Goal: Contribute content

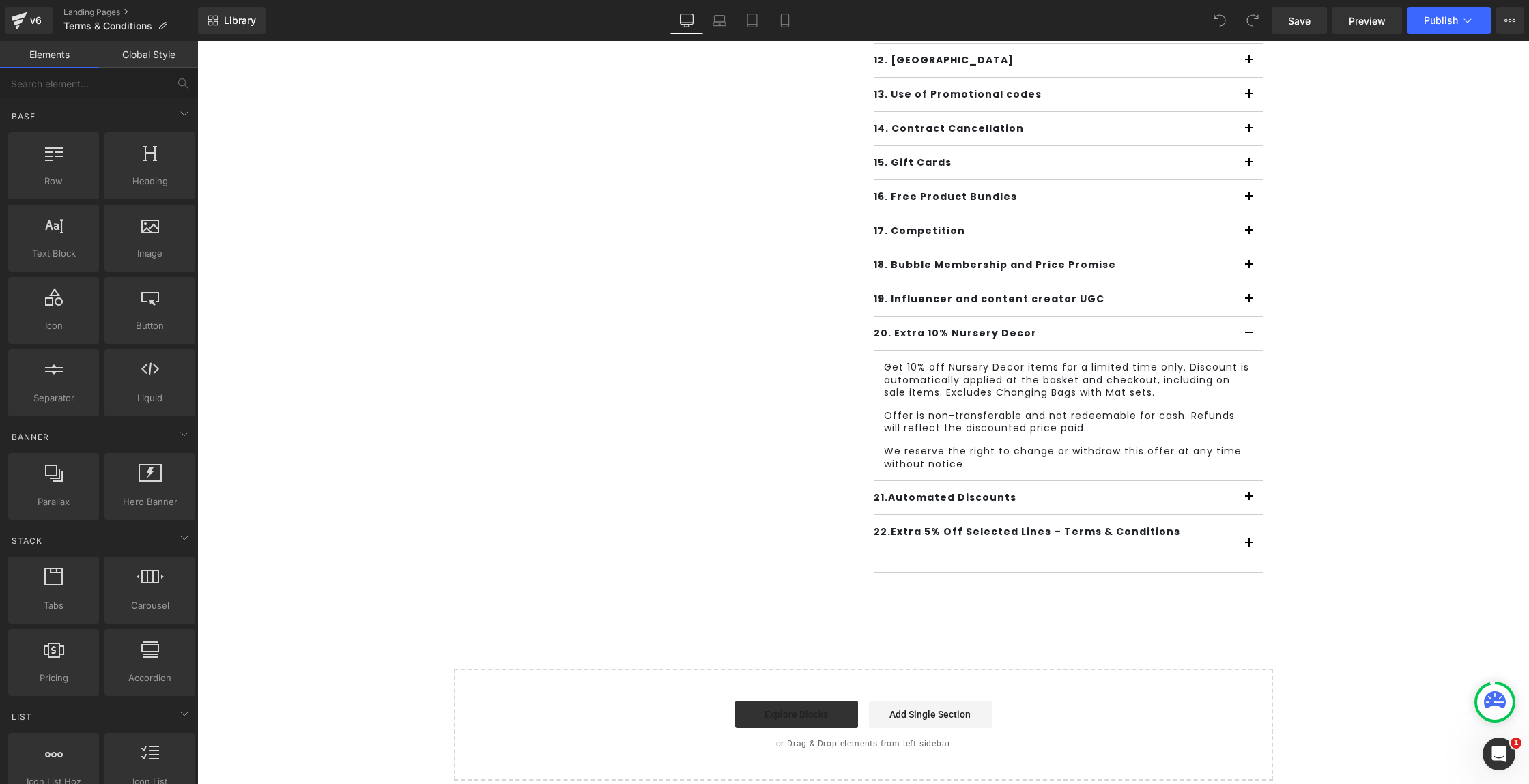
scroll to position [563, 0]
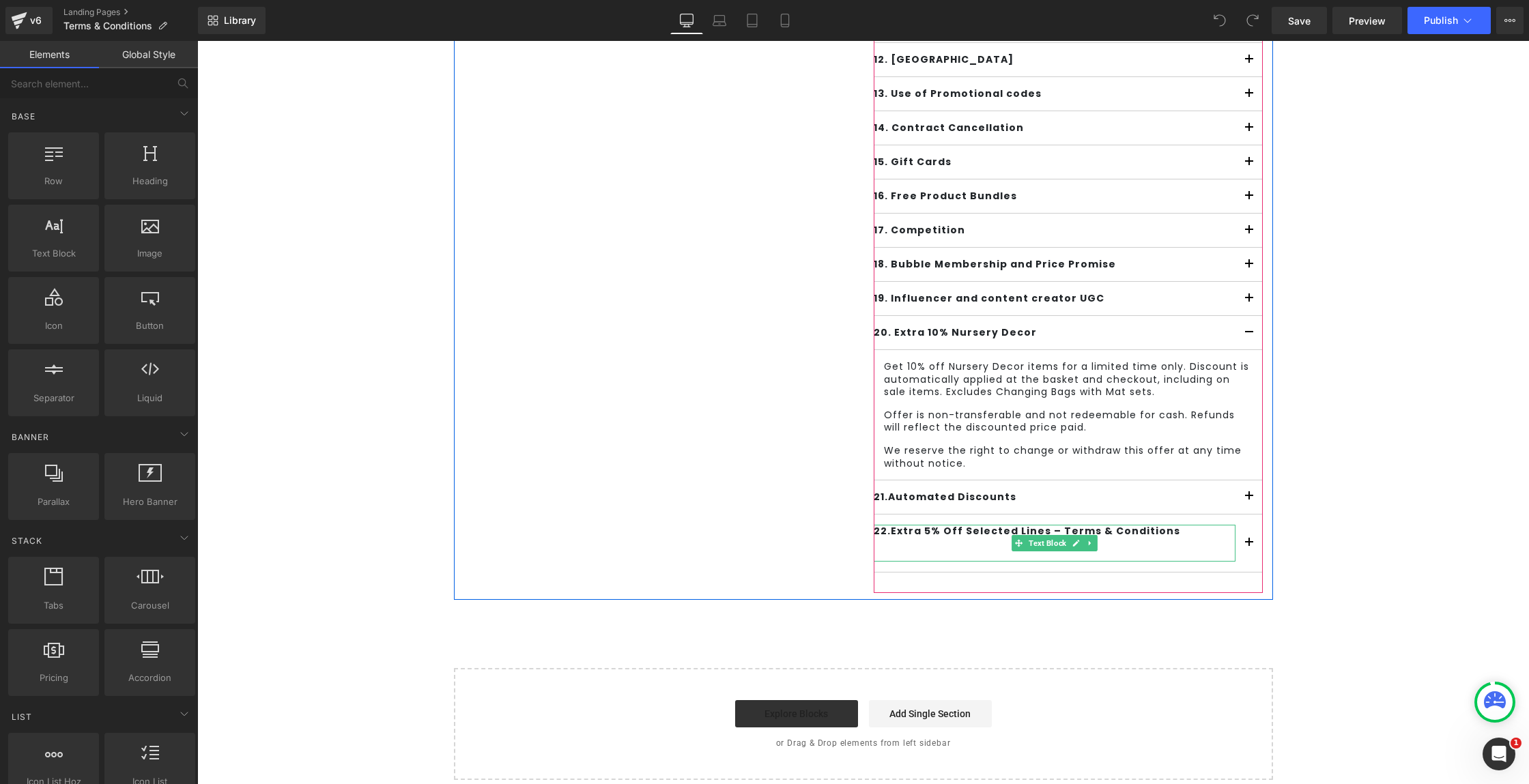
click at [875, 530] on b "22." at bounding box center [882, 531] width 17 height 14
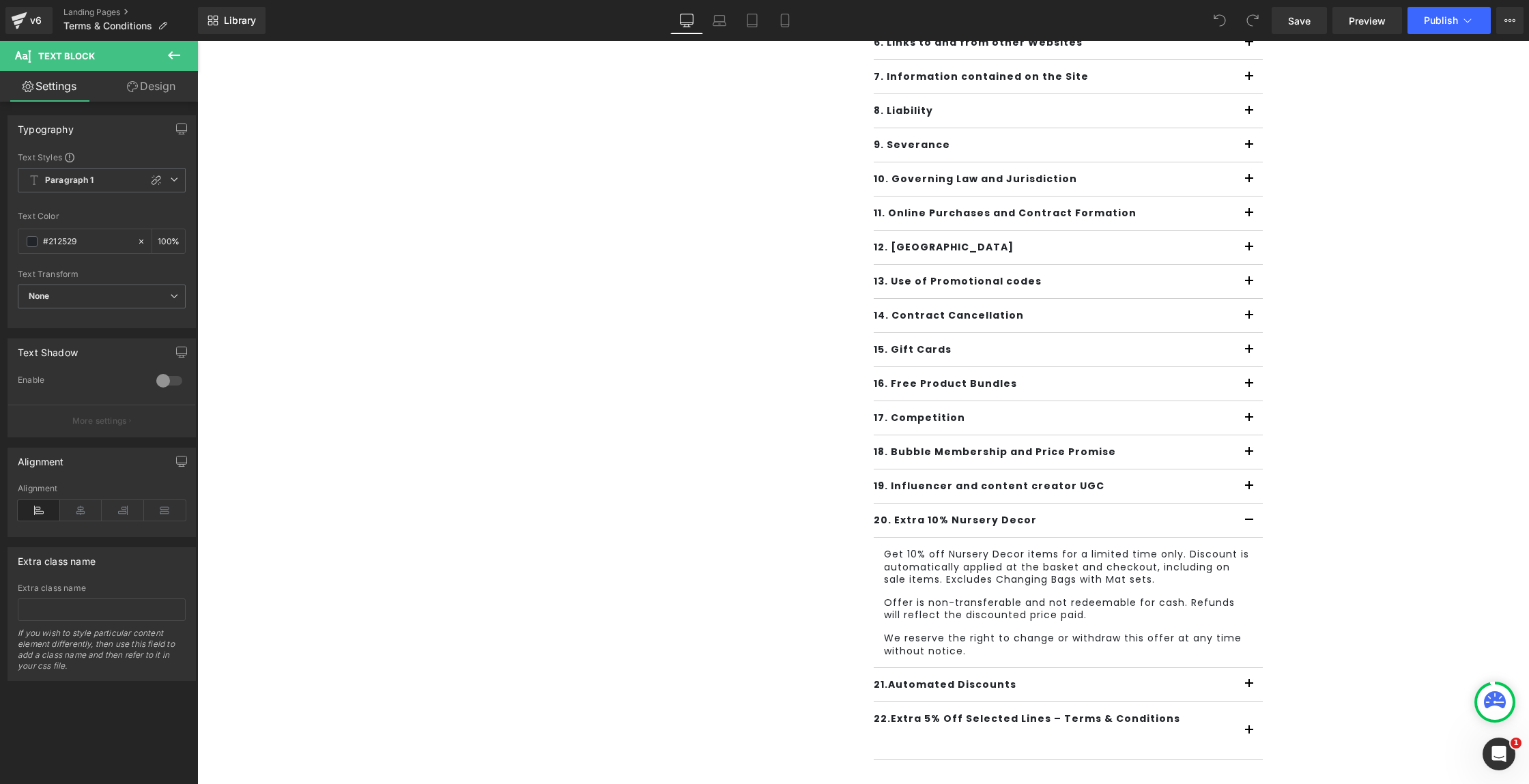
scroll to position [0, 0]
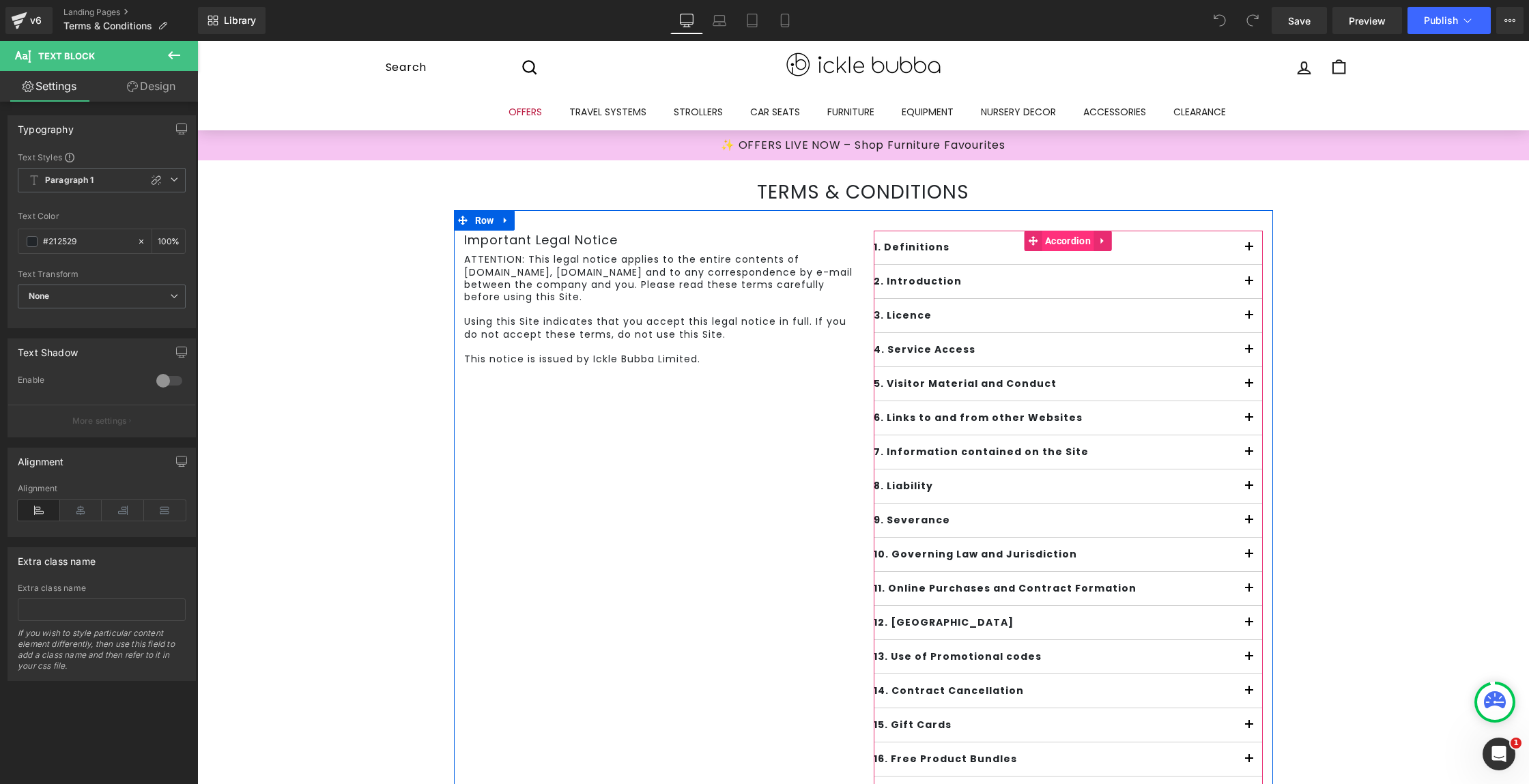
click at [1056, 242] on span "Accordion" at bounding box center [1068, 241] width 53 height 21
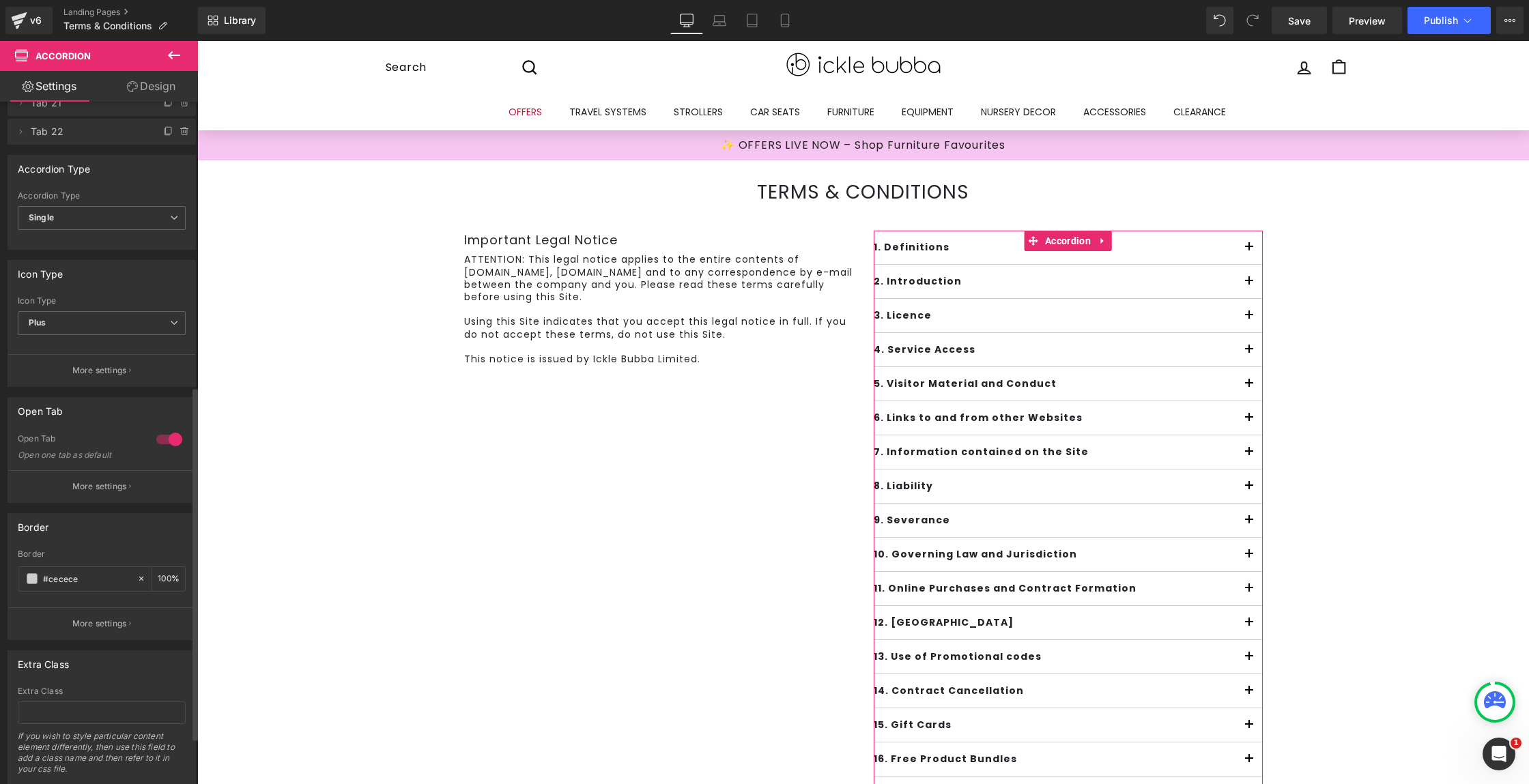
scroll to position [376, 0]
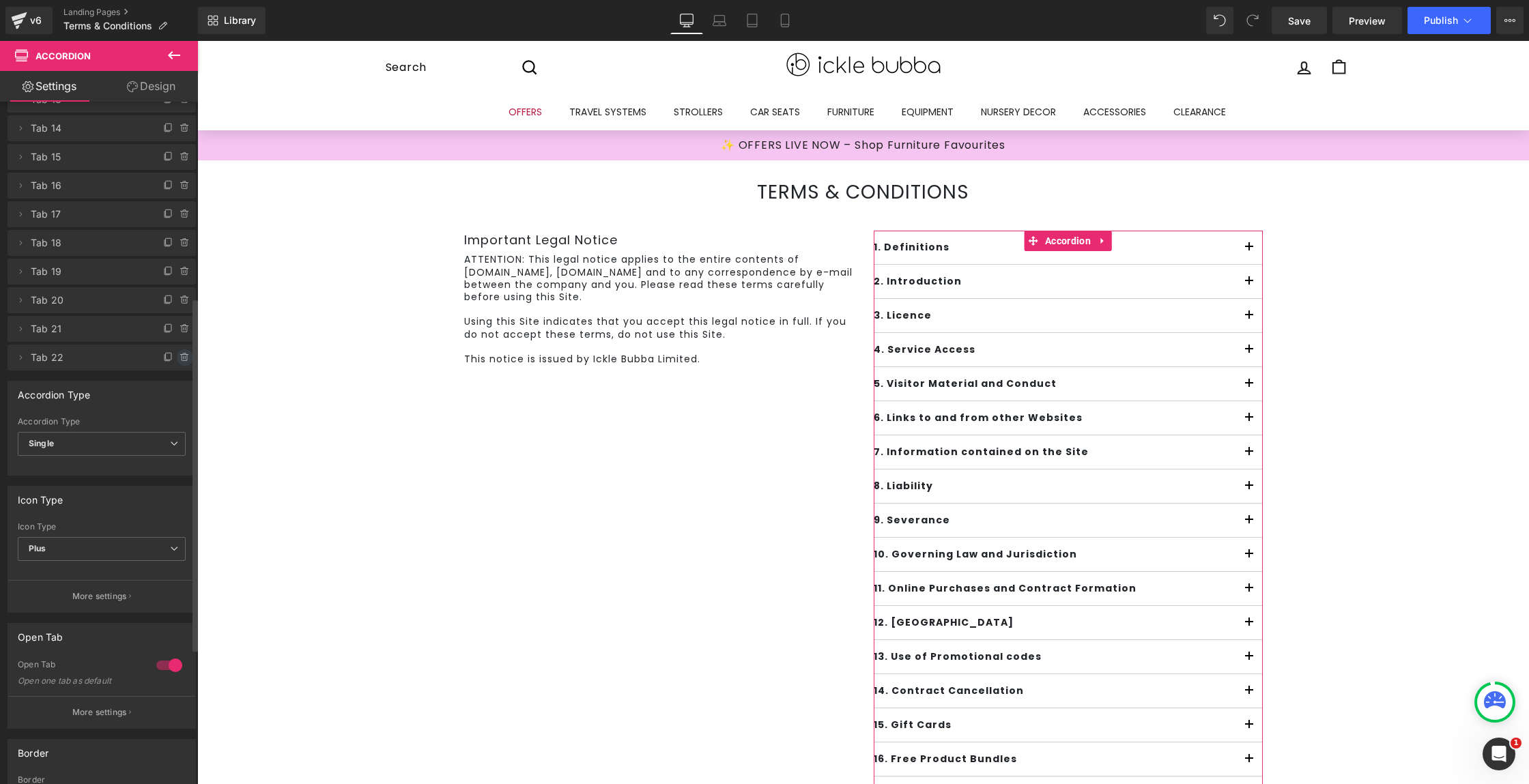
click at [184, 361] on icon at bounding box center [185, 357] width 11 height 11
click at [184, 361] on button "Delete" at bounding box center [170, 358] width 43 height 18
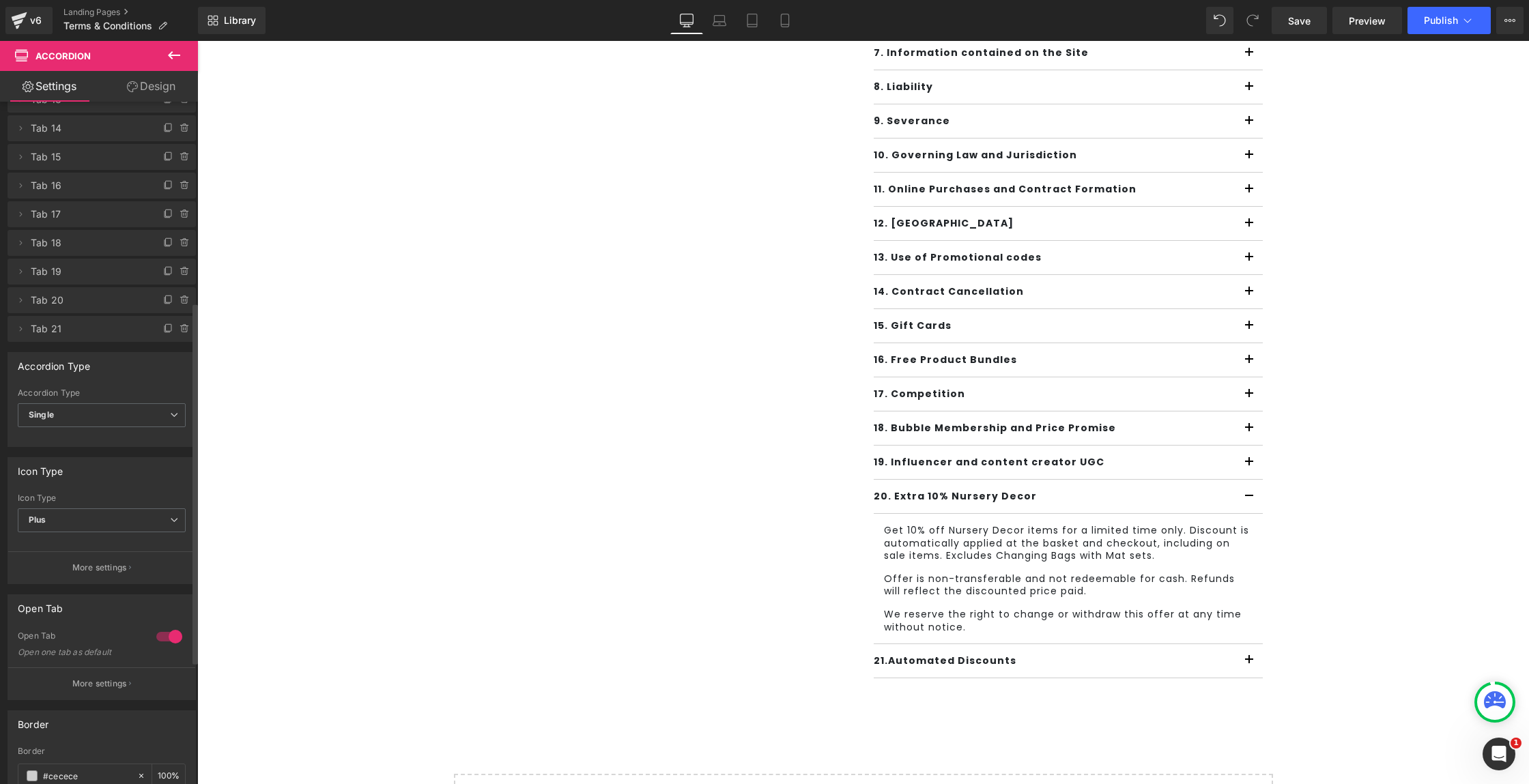
scroll to position [400, 0]
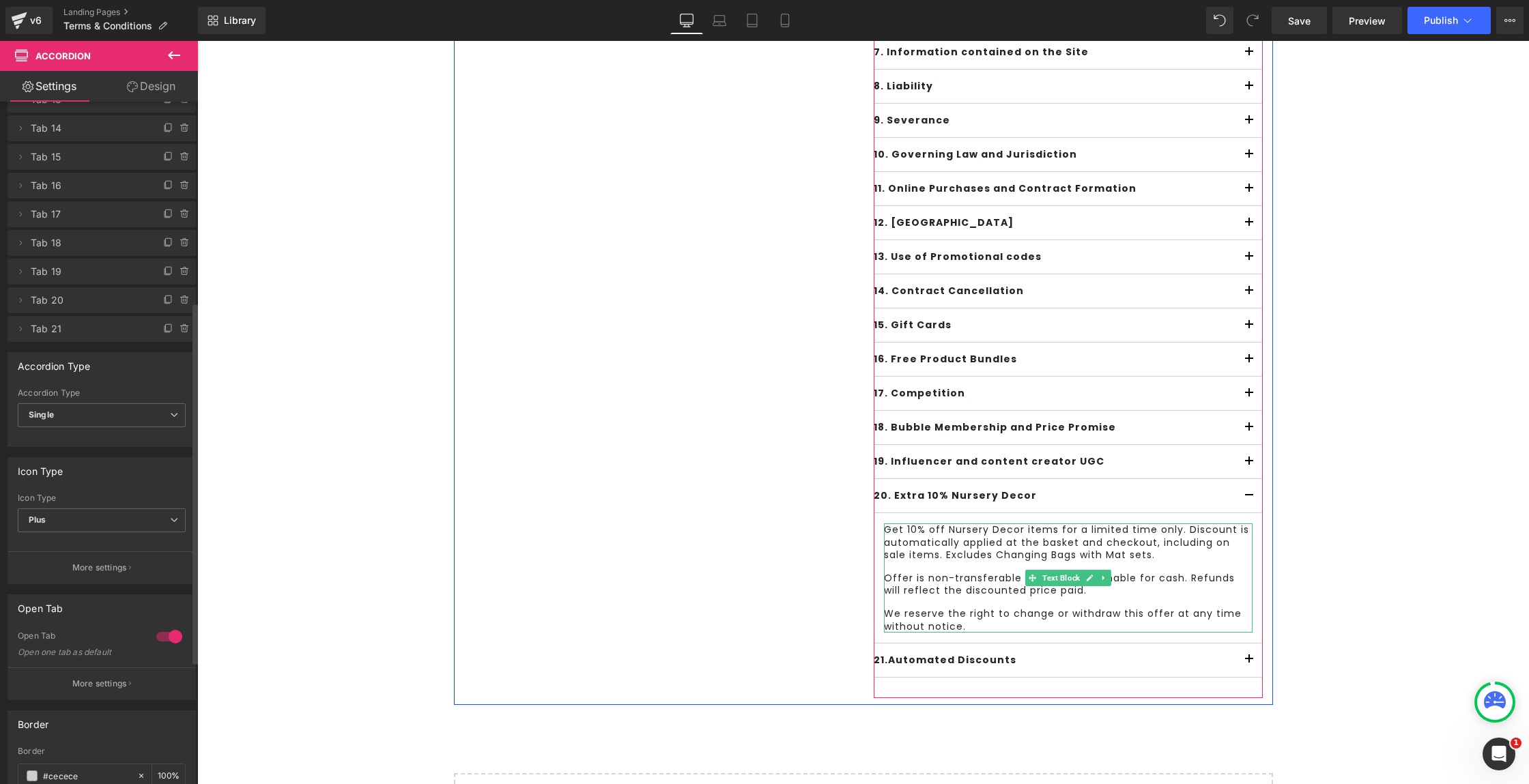
click at [958, 562] on div "Get 10% off Nursery Decor items for a limited time only. Discount is automatica…" at bounding box center [1069, 578] width 369 height 108
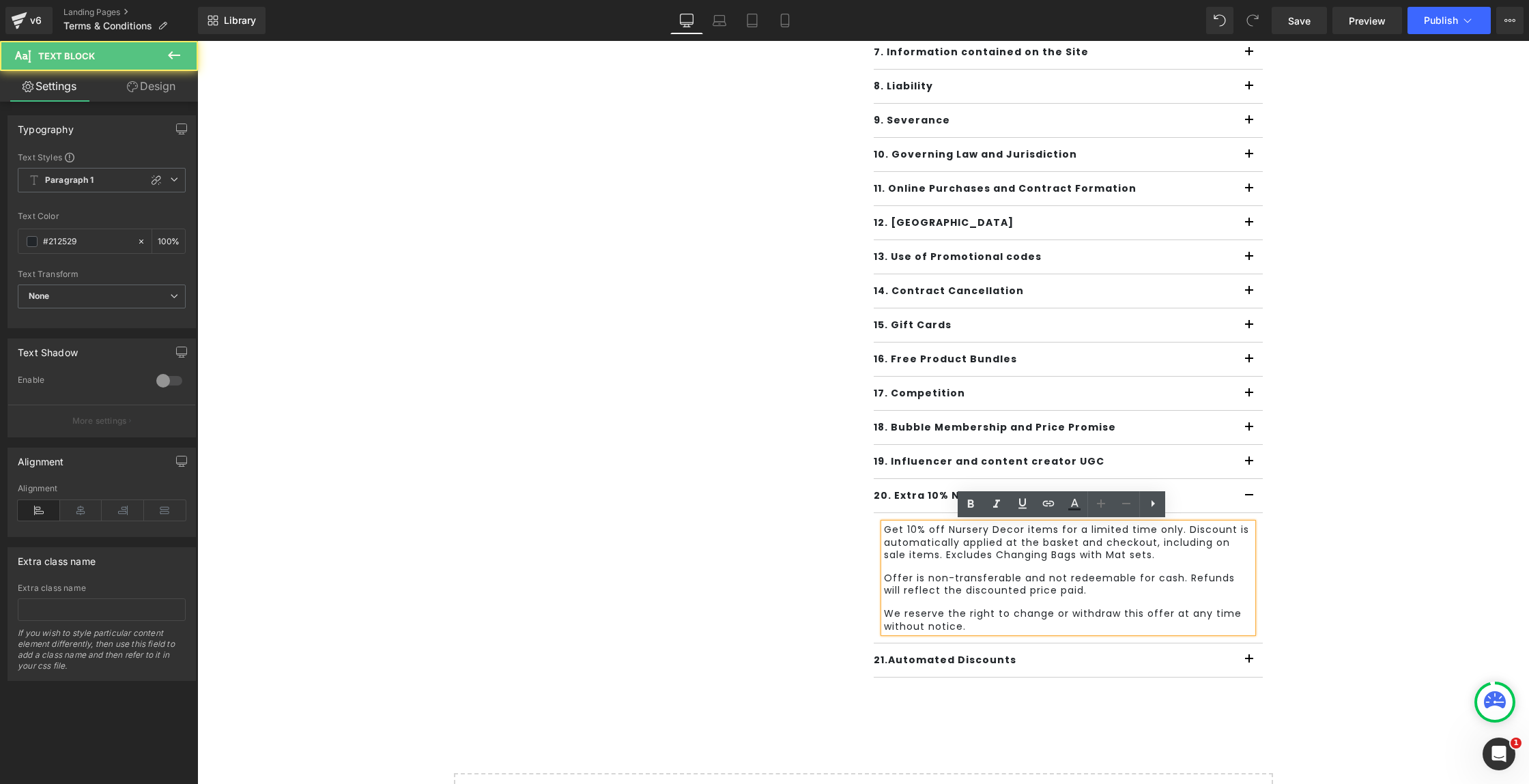
click at [896, 540] on p "Get 10% off Nursery Decor items for a limited time only. Discount is automatica…" at bounding box center [1069, 542] width 369 height 37
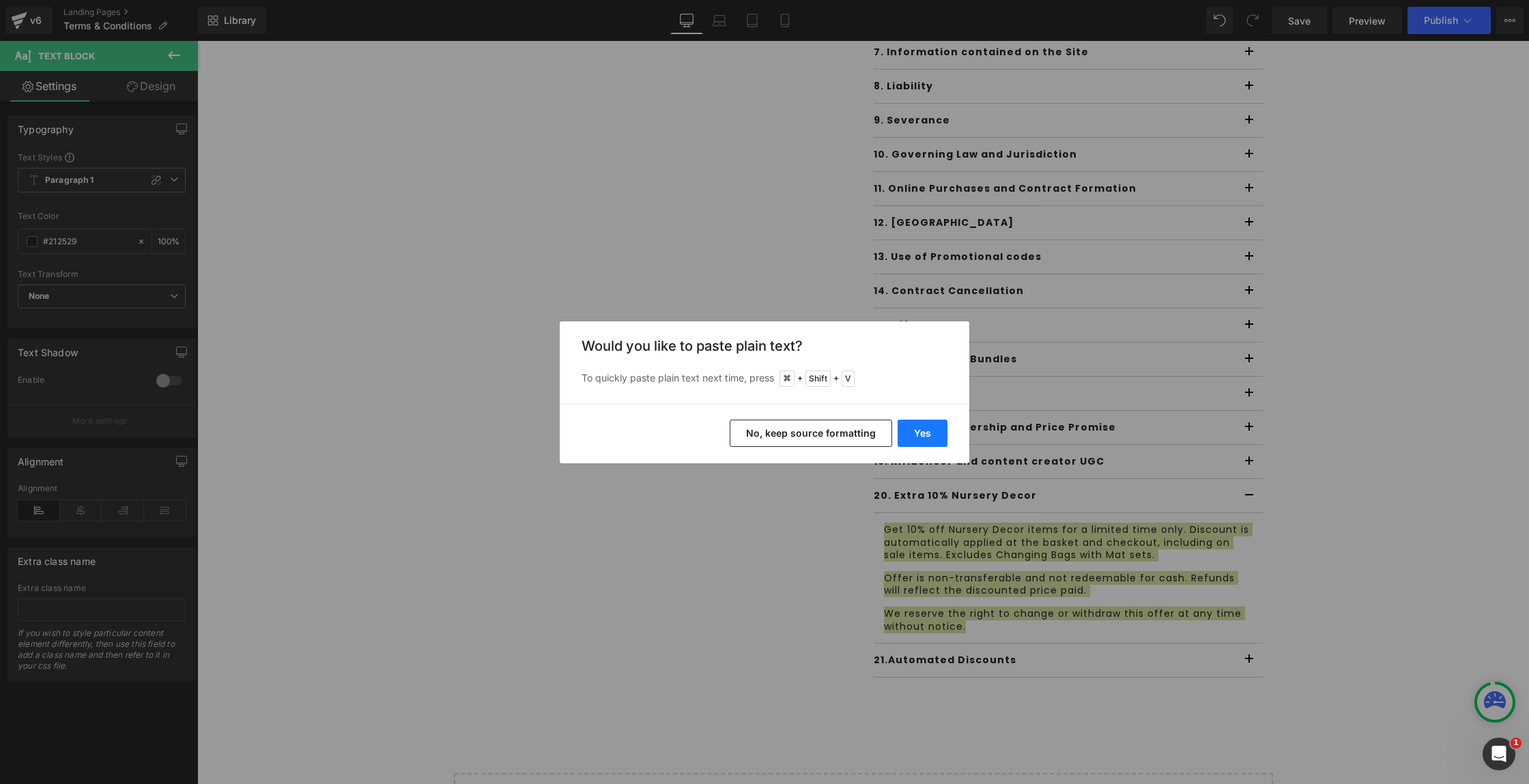
click at [923, 429] on button "Yes" at bounding box center [922, 434] width 50 height 27
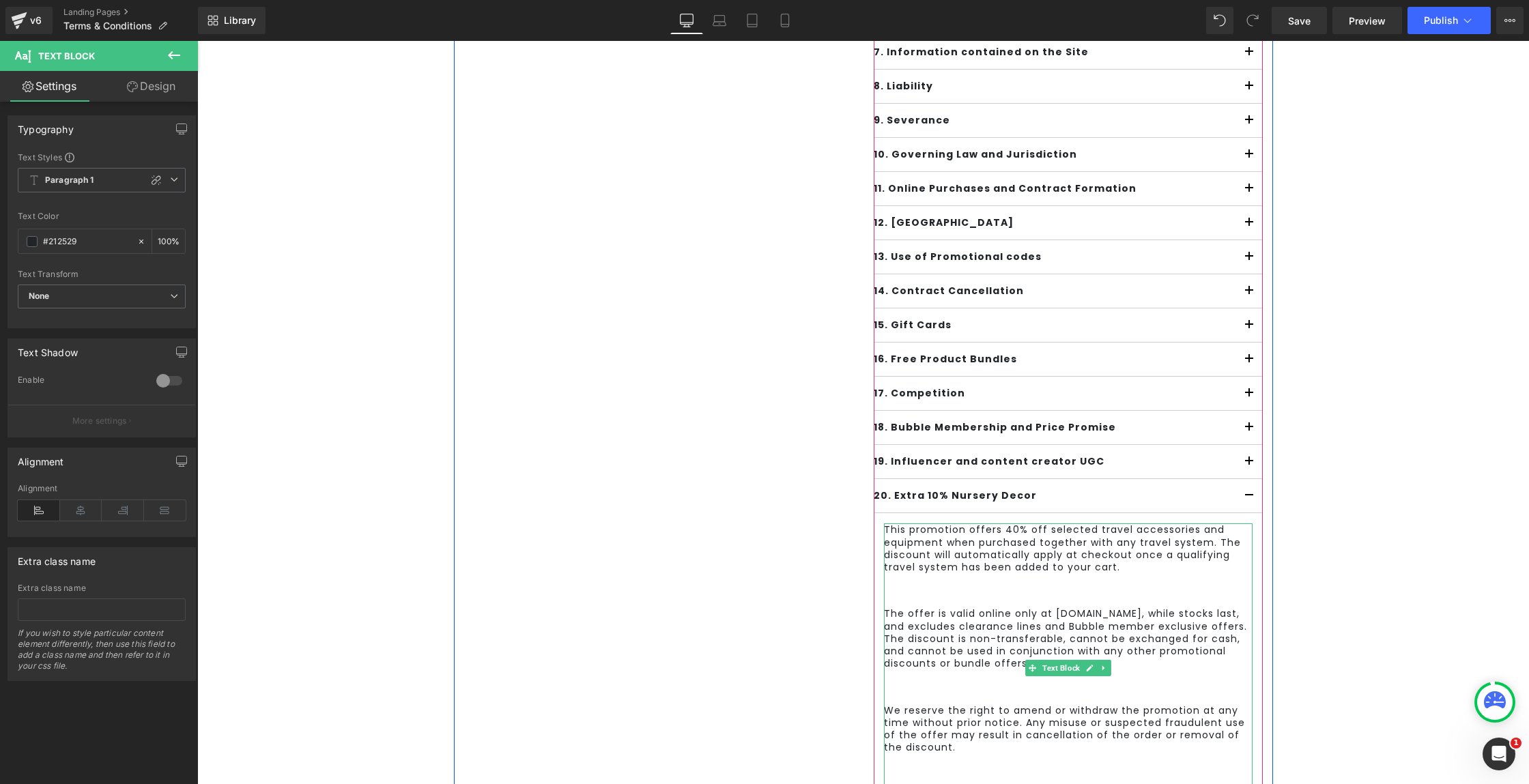
click at [1037, 597] on div "This promotion offers 40% off selected travel accessories and equipment when pu…" at bounding box center [1069, 668] width 369 height 290
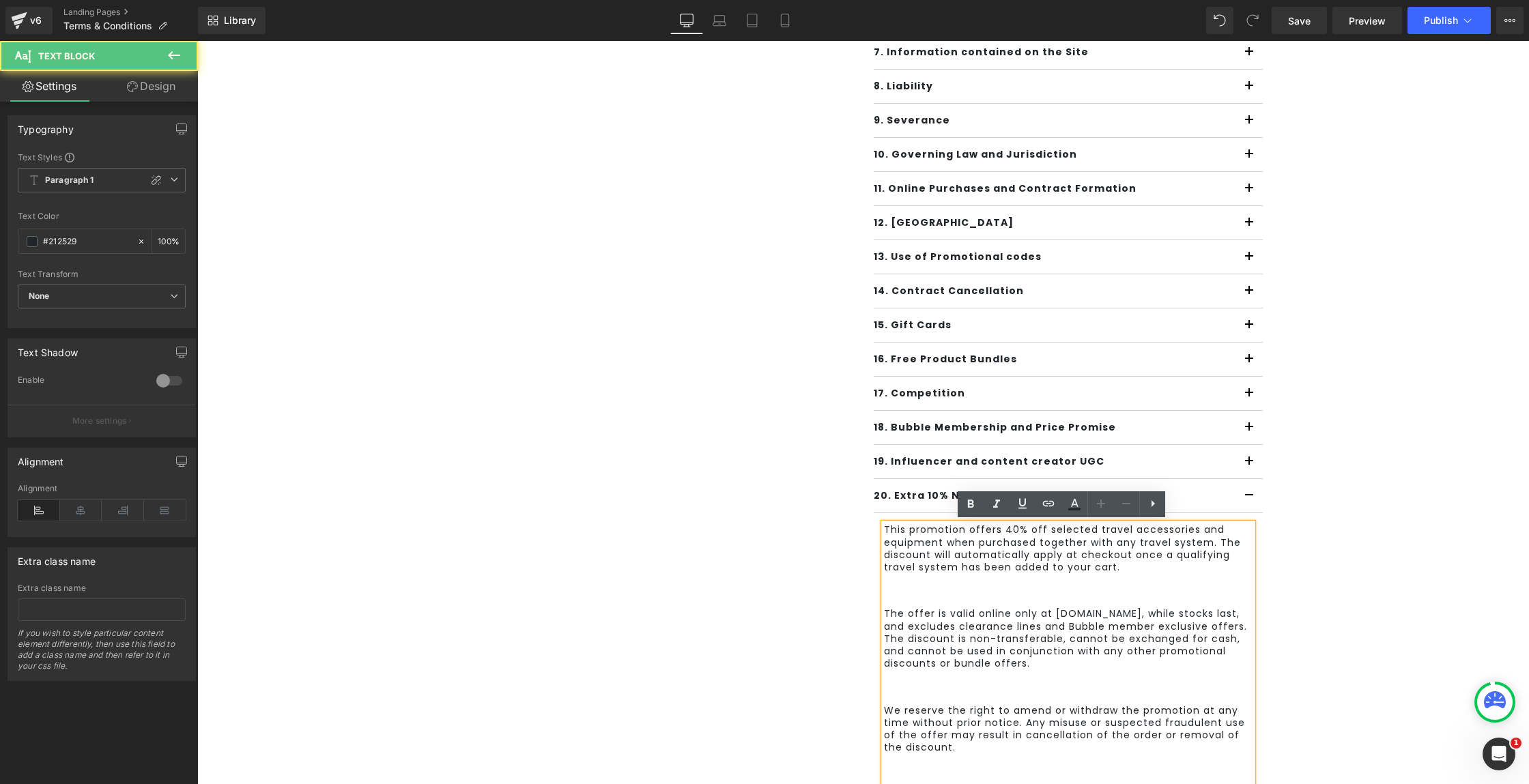
click at [1036, 590] on p at bounding box center [1069, 590] width 369 height 12
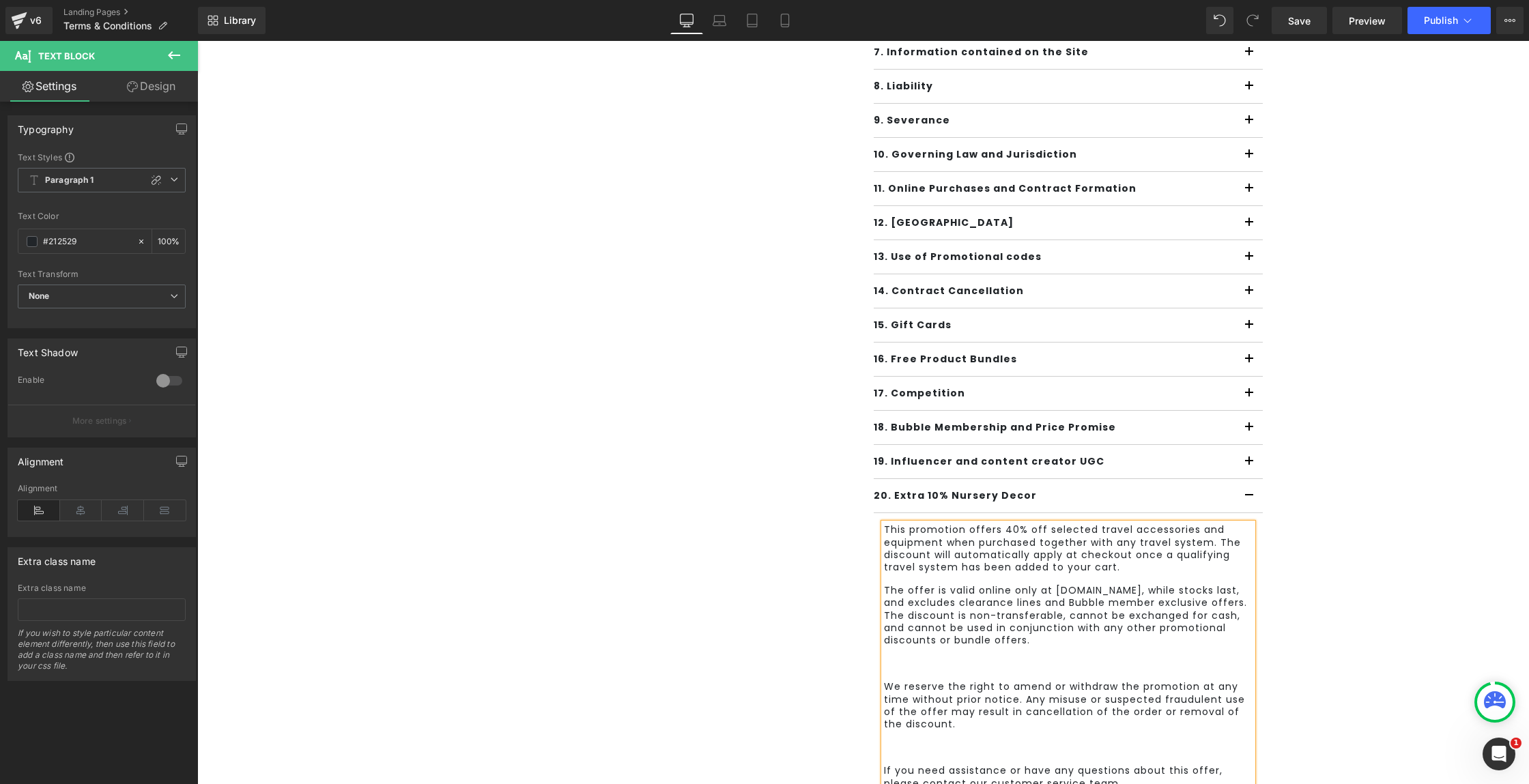
click at [984, 652] on div "This promotion offers 40% off selected travel accessories and equipment when pu…" at bounding box center [1069, 656] width 369 height 265
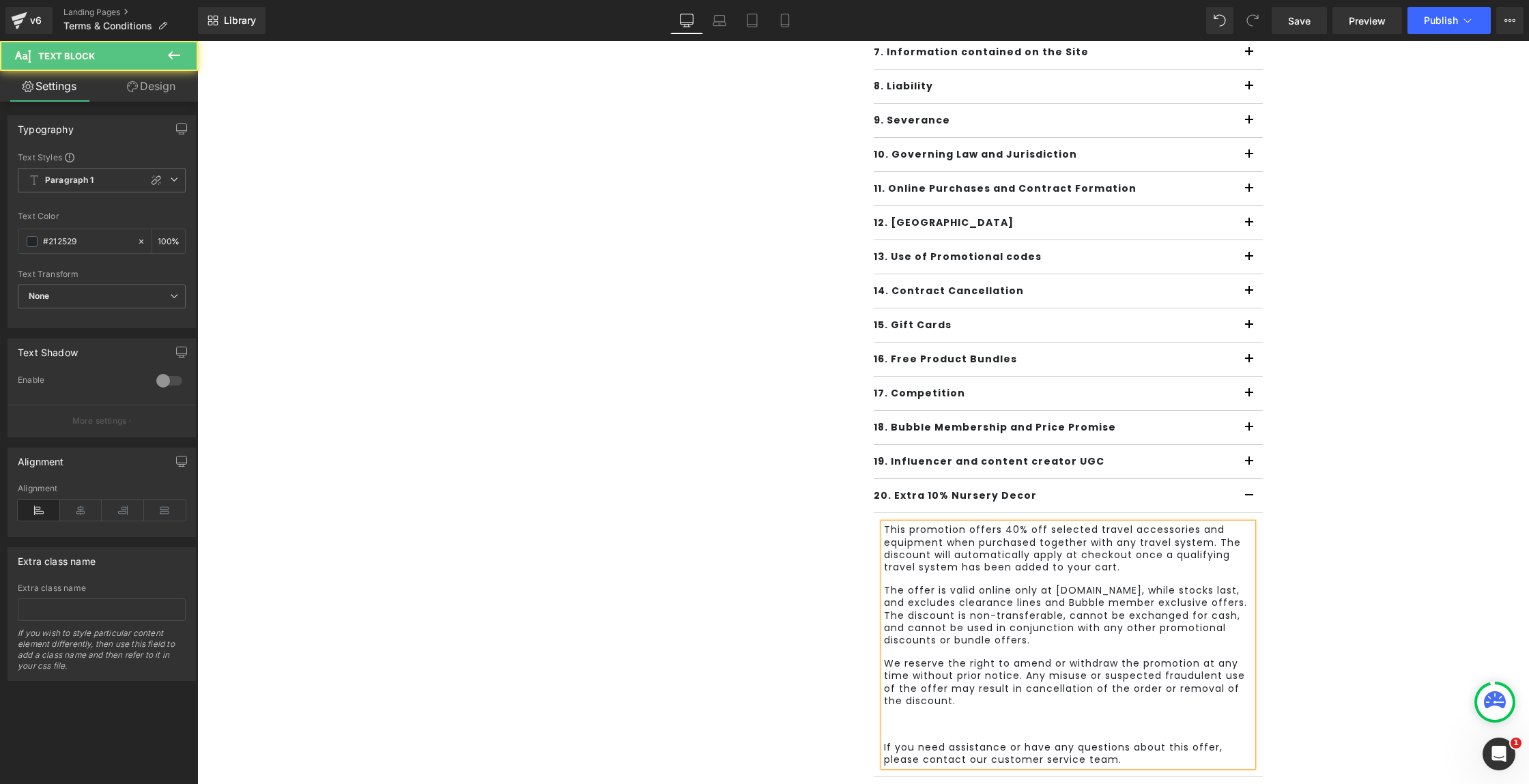
click at [957, 720] on p at bounding box center [1069, 724] width 369 height 12
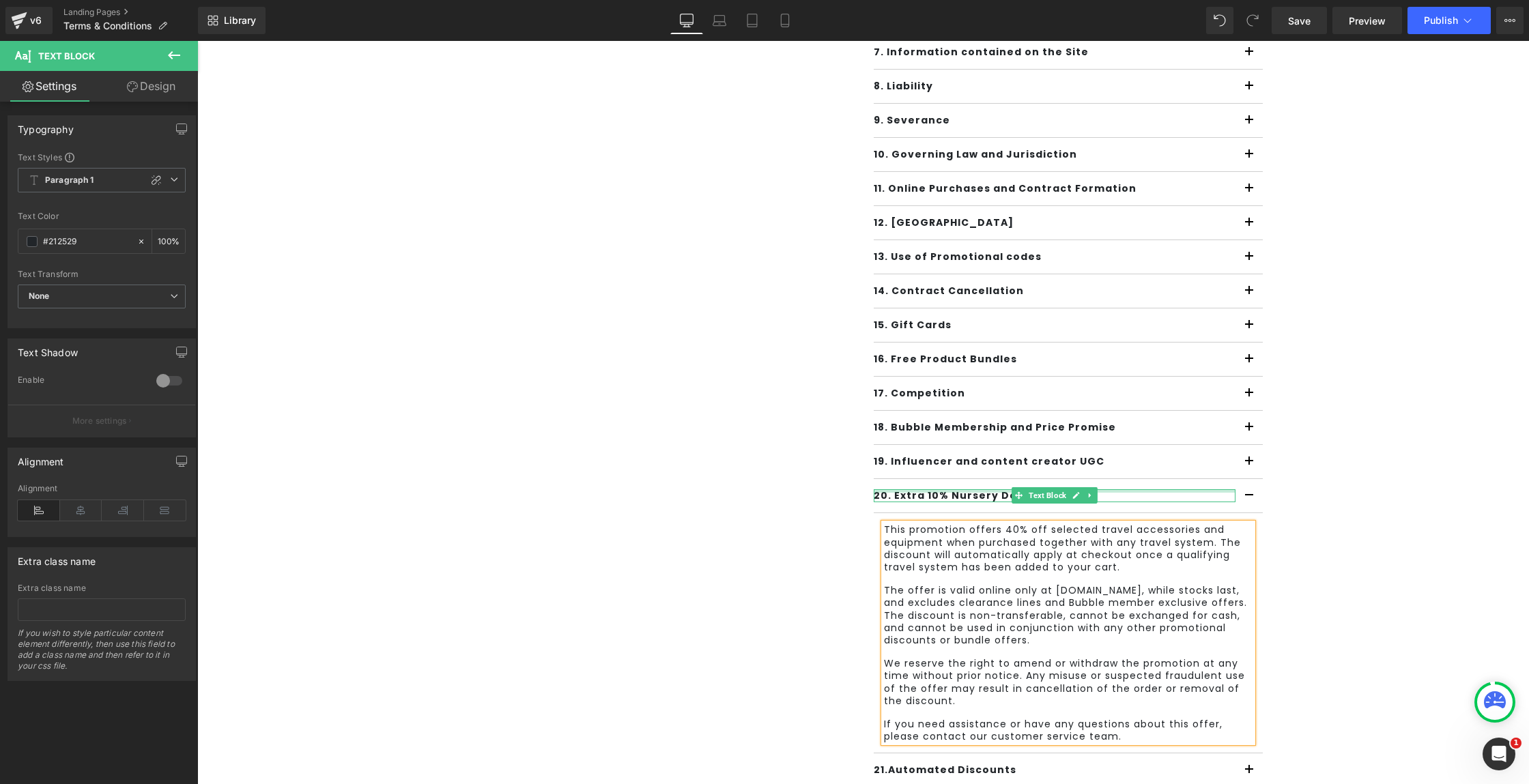
click at [966, 491] on div at bounding box center [1054, 491] width 362 height 3
click at [966, 491] on b "20. Extra 10% Nursery Decor" at bounding box center [955, 495] width 163 height 14
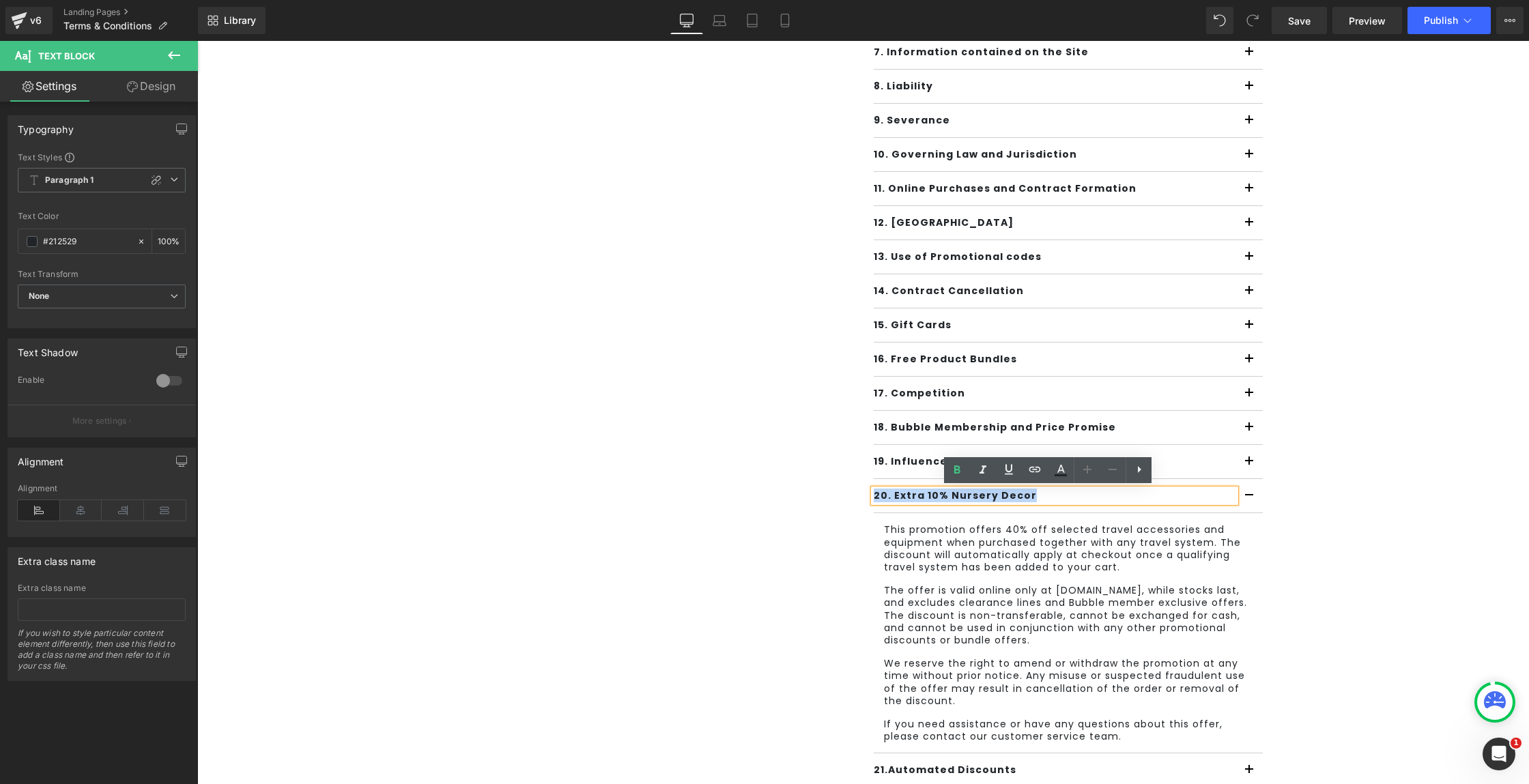
click at [936, 512] on div "20. Extra 10% Nursery Decor Text Block" at bounding box center [1068, 496] width 389 height 34
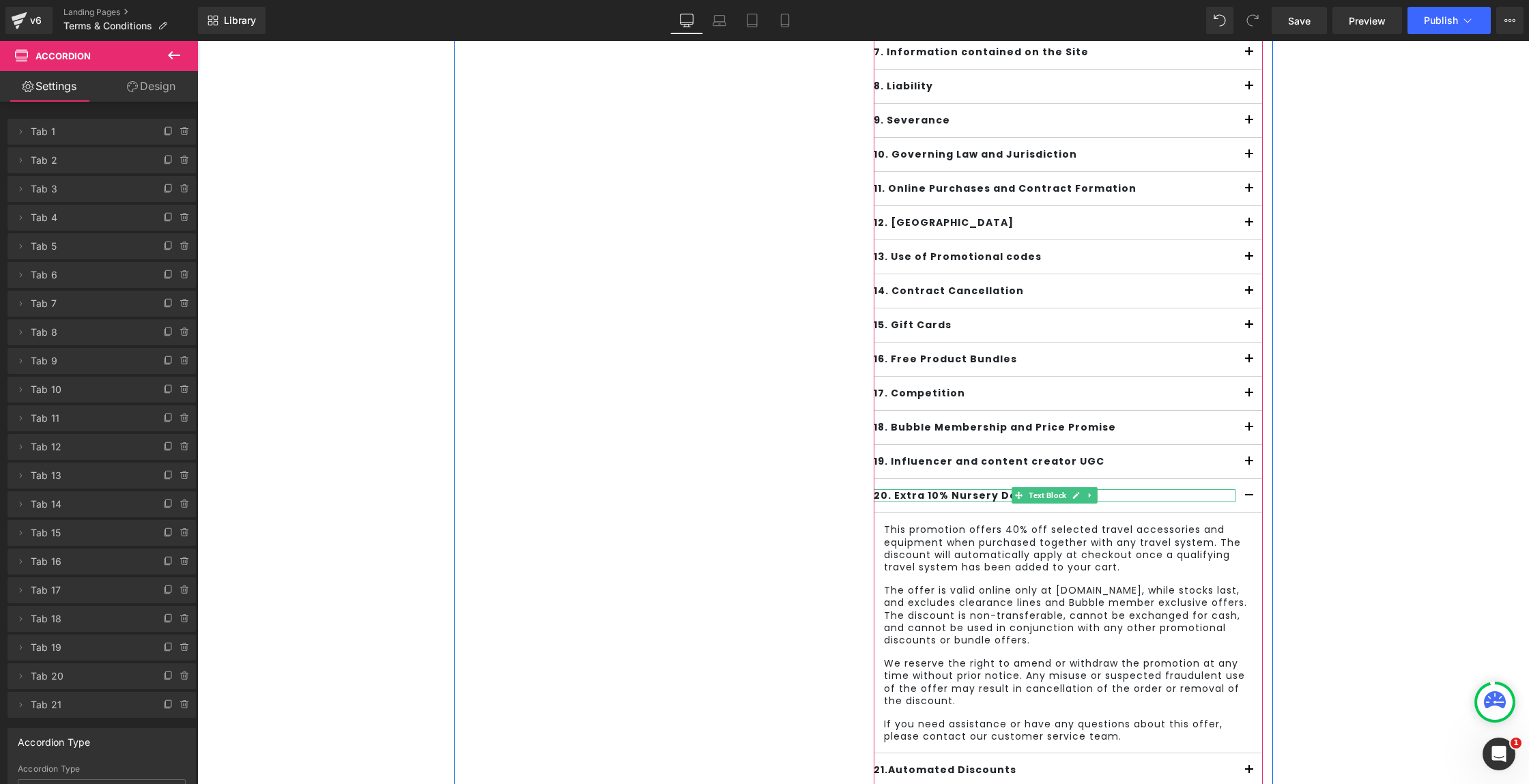
click at [896, 492] on div at bounding box center [1054, 491] width 362 height 3
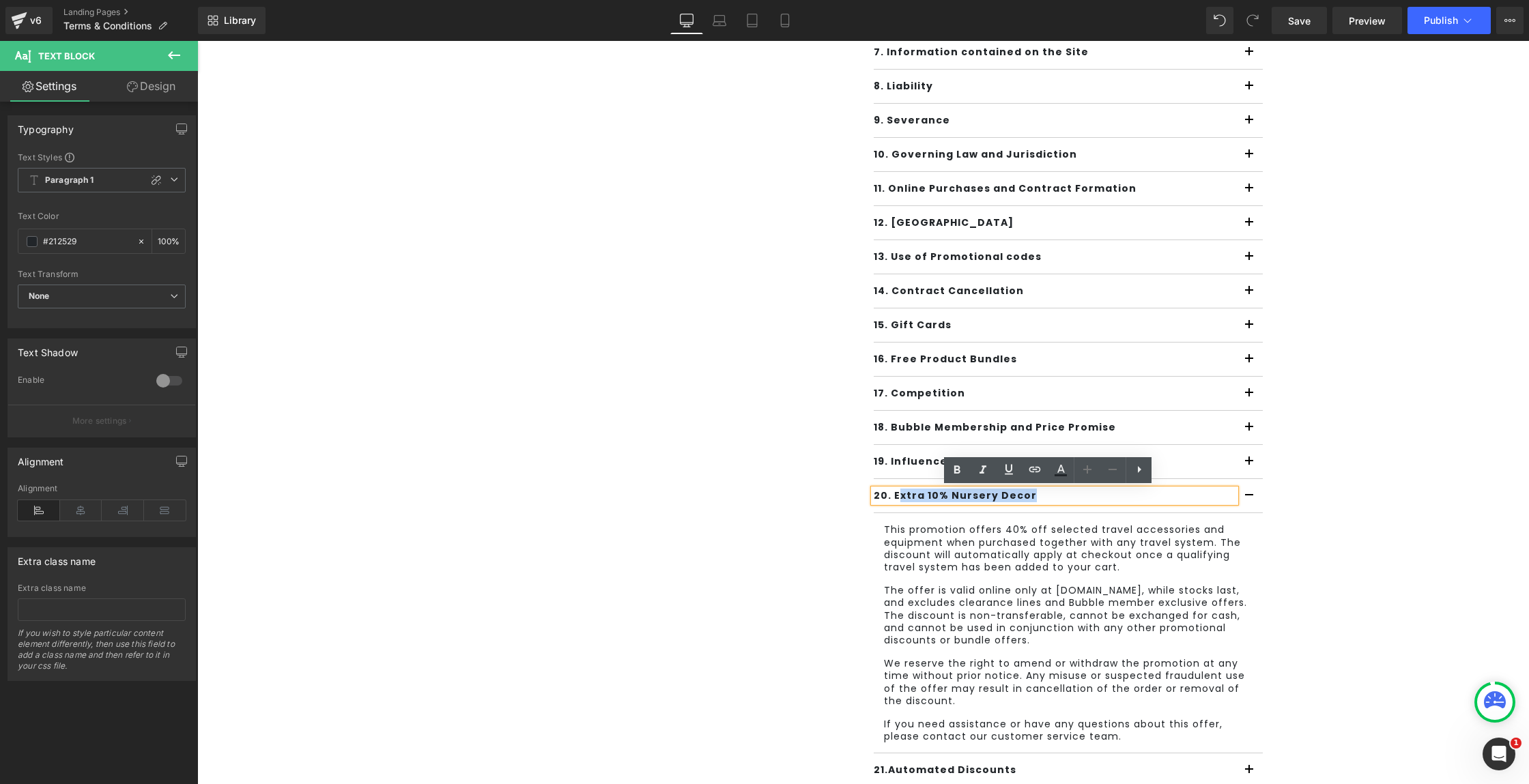
drag, startPoint x: 889, startPoint y: 491, endPoint x: 1094, endPoint y: 492, distance: 205.0
click at [1056, 507] on div "20. Extra 10% Nursery Decor Text Block" at bounding box center [1068, 496] width 389 height 34
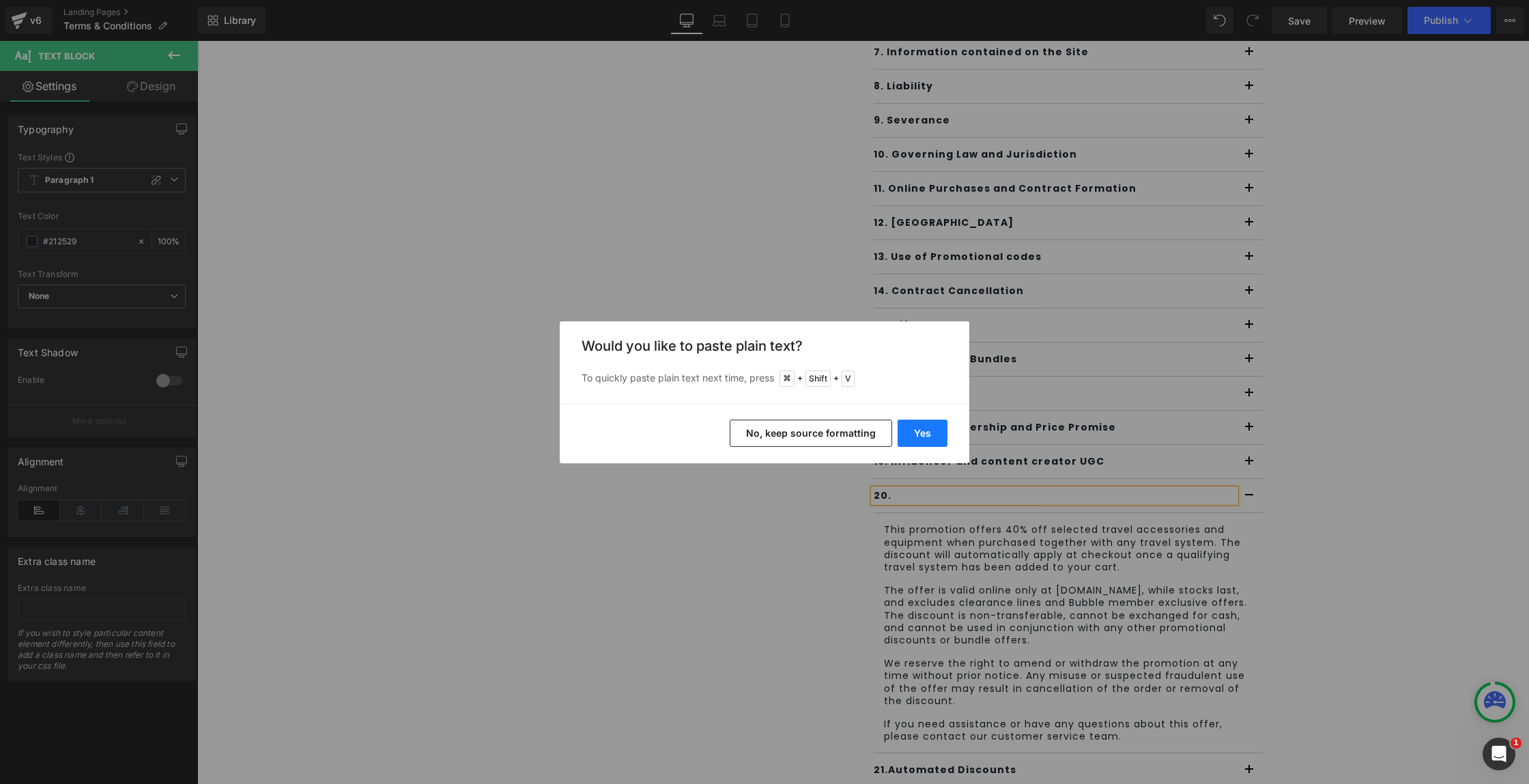
click at [932, 439] on button "Yes" at bounding box center [922, 434] width 50 height 27
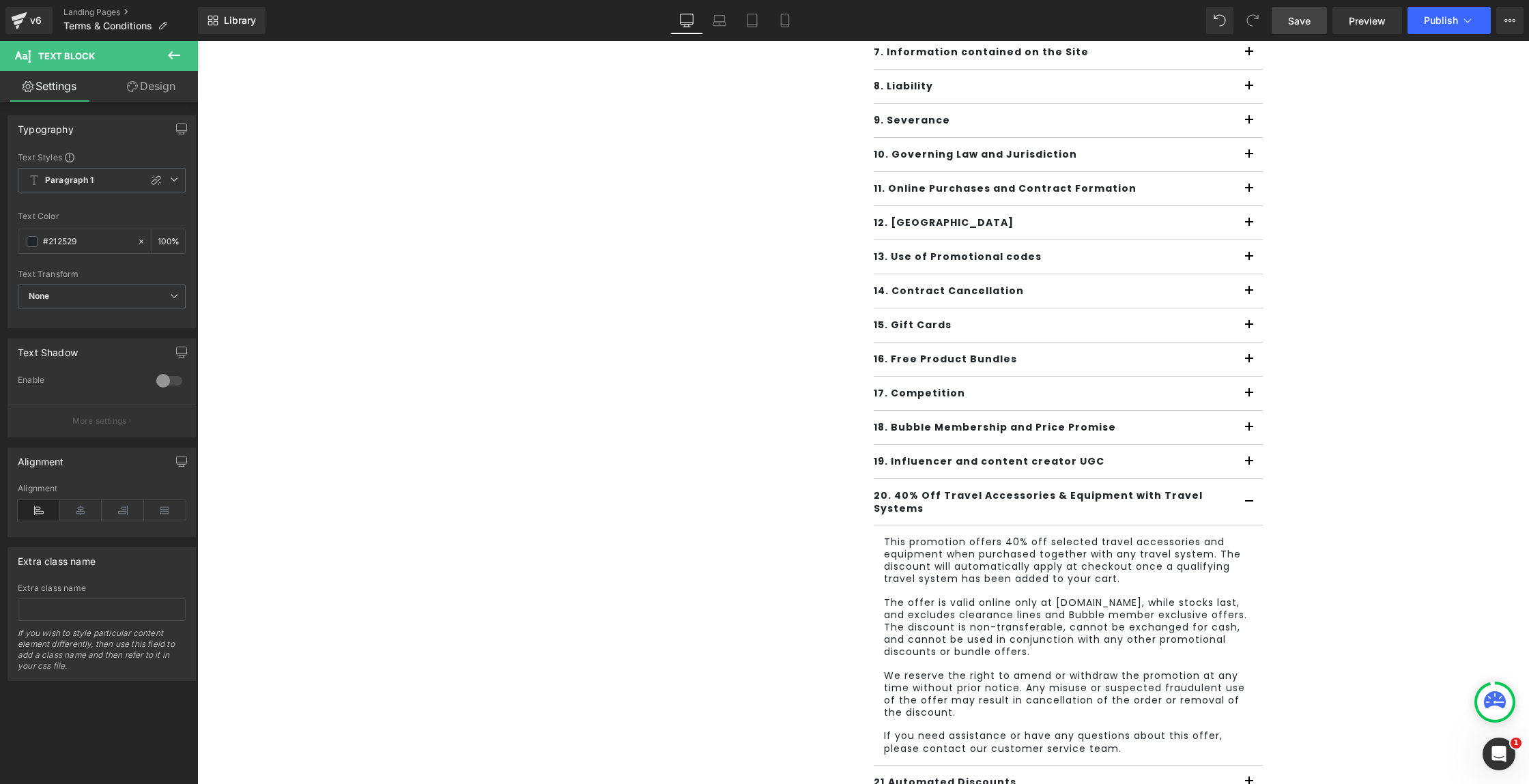
click at [1316, 16] on link "Save" at bounding box center [1300, 21] width 56 height 27
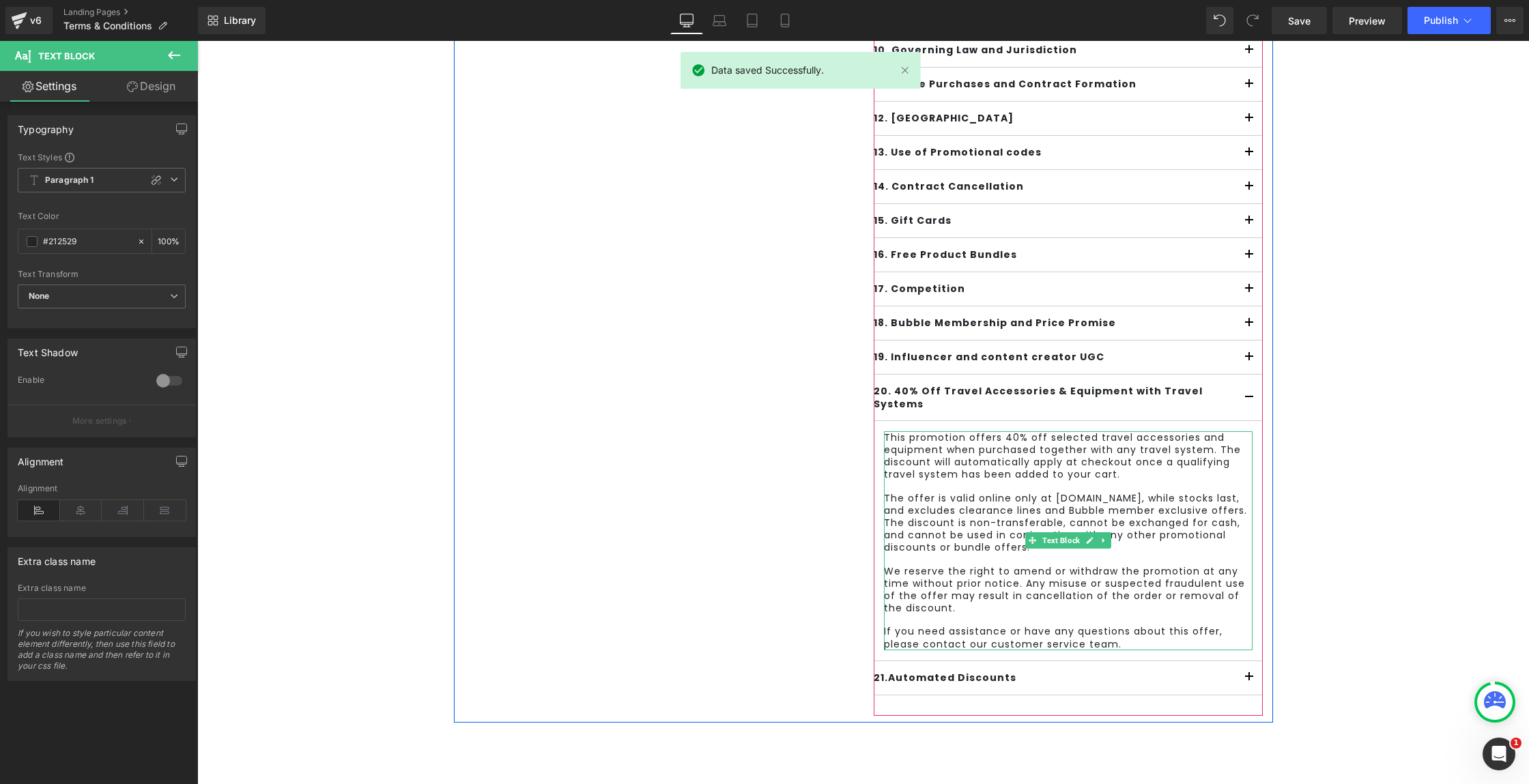
scroll to position [576, 0]
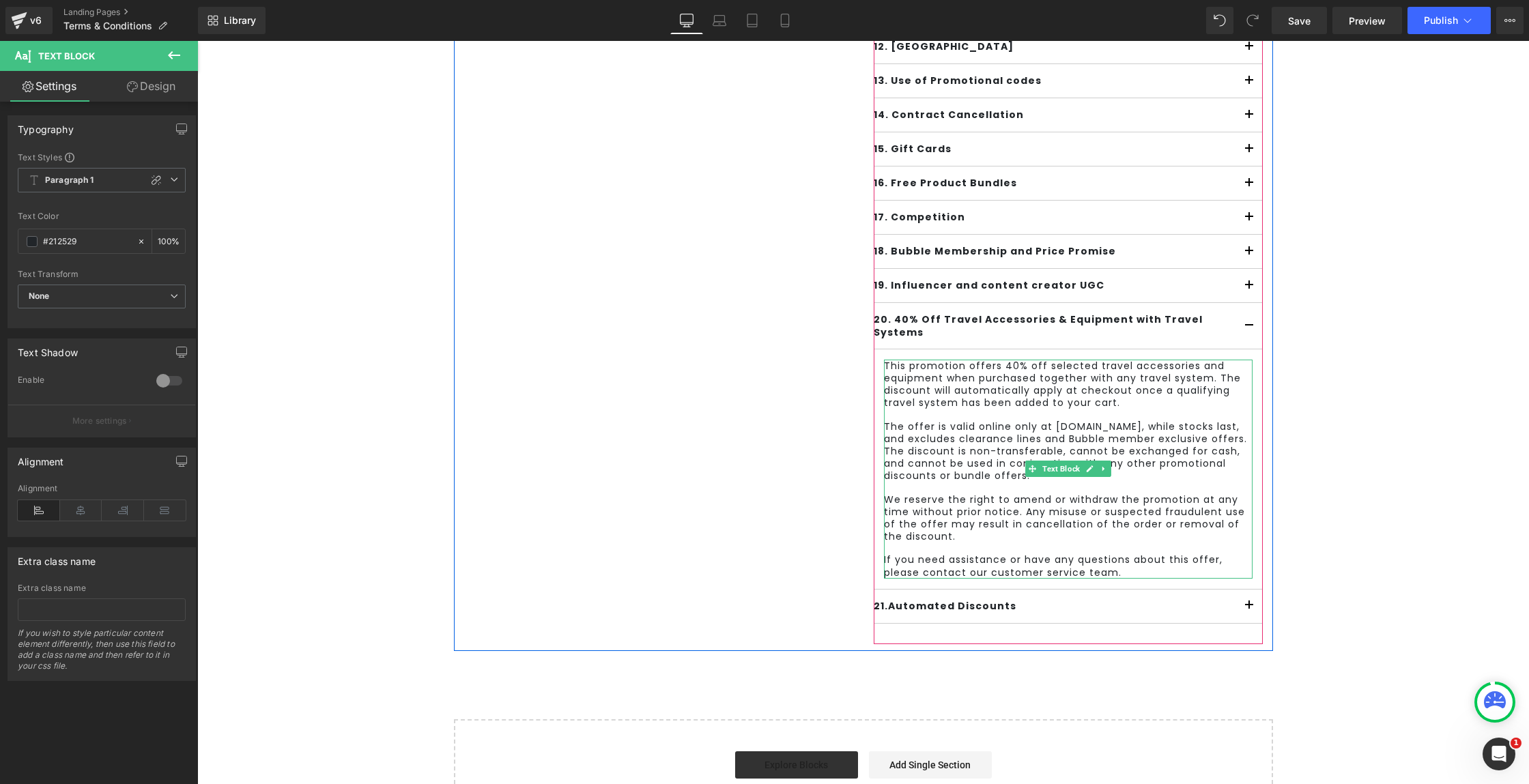
drag, startPoint x: 1050, startPoint y: 532, endPoint x: 1270, endPoint y: 304, distance: 316.8
click at [1051, 532] on div "This promotion offers 40% off selected travel accessories and equipment when pu…" at bounding box center [1069, 469] width 369 height 219
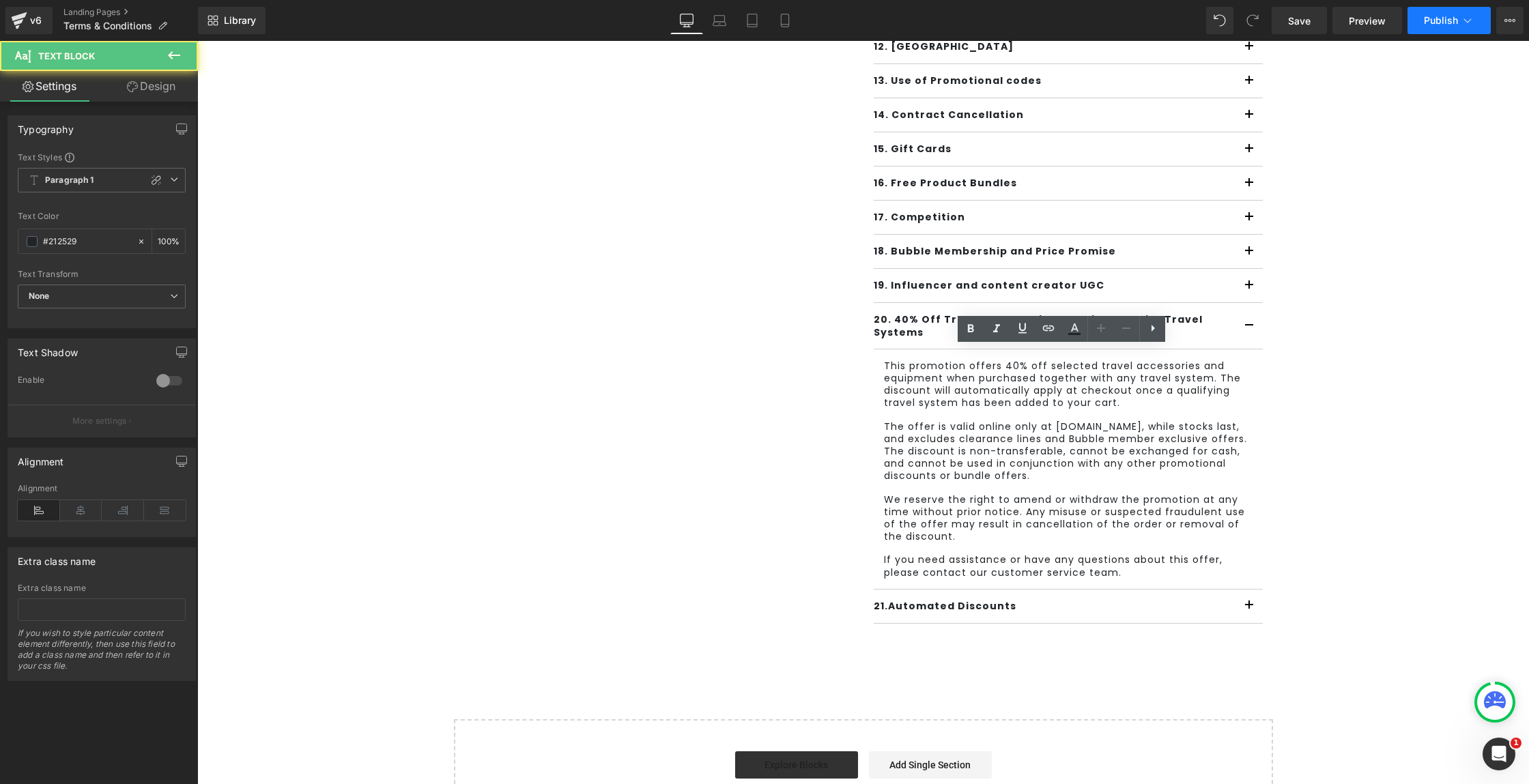
click at [1442, 15] on span "Publish" at bounding box center [1441, 21] width 34 height 11
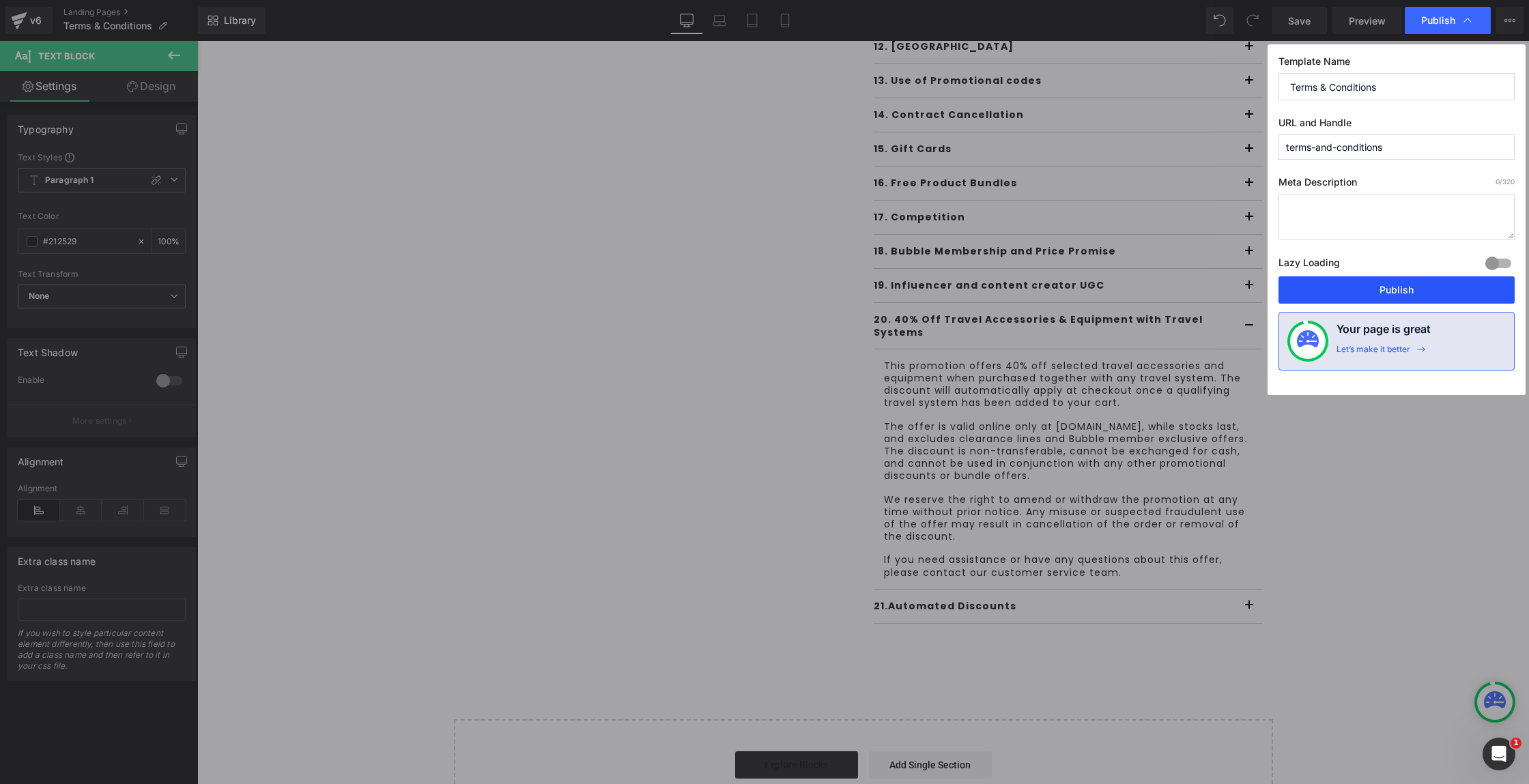
click at [1364, 284] on button "Publish" at bounding box center [1397, 290] width 236 height 27
